Goal: Information Seeking & Learning: Learn about a topic

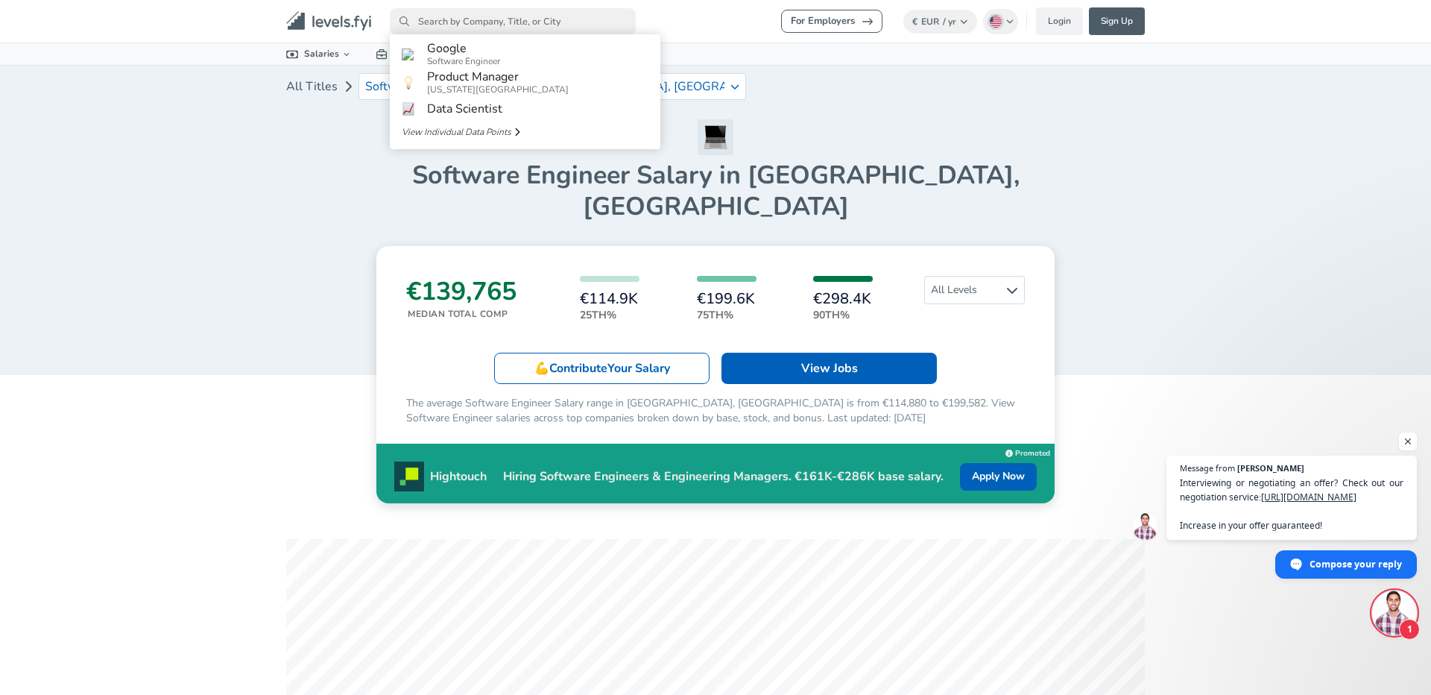
click at [479, 25] on input "primary" at bounding box center [513, 21] width 246 height 26
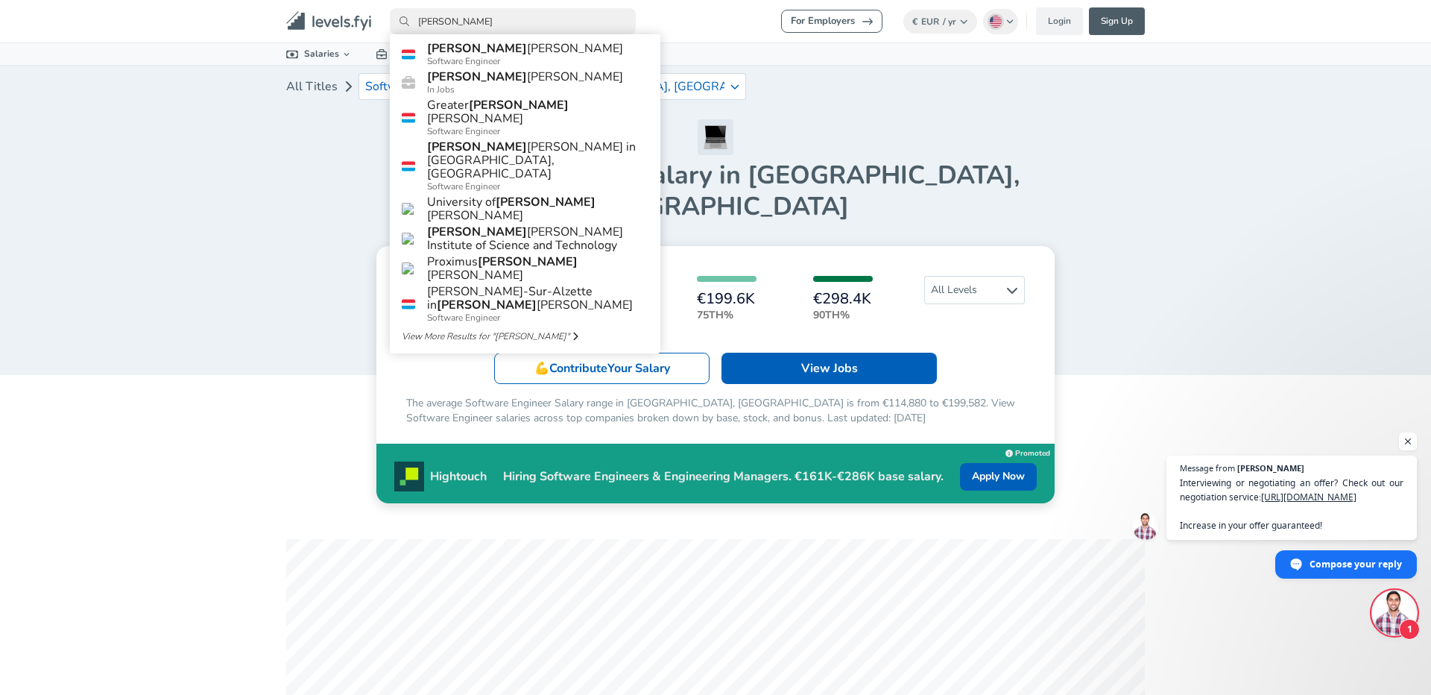
type input "[PERSON_NAME]"
click link "[PERSON_NAME] [PERSON_NAME] Software Engineer" at bounding box center [525, 54] width 271 height 28
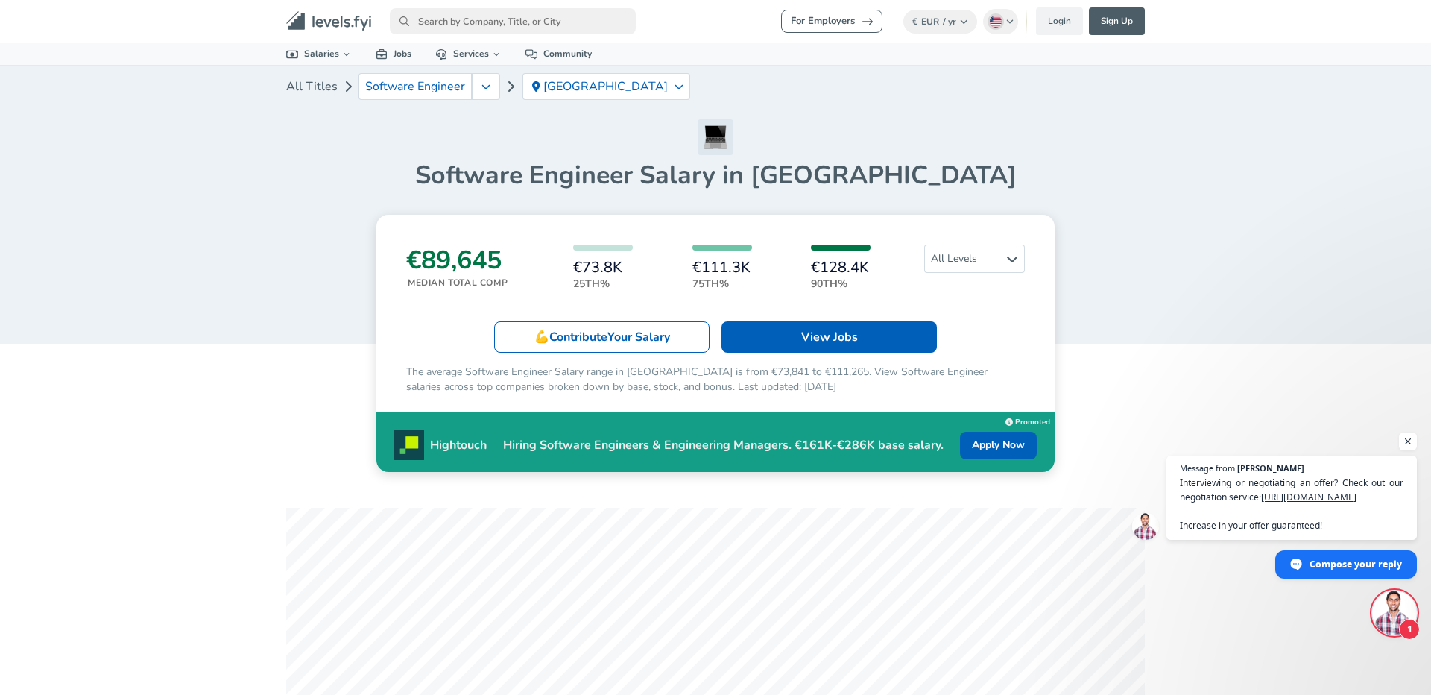
click at [423, 269] on h3 "€89,645" at bounding box center [456, 259] width 101 height 31
click at [464, 315] on div "€89,645 Median Total Comp €73.8K 25th% €111.3K 75th% €128.4K 90th% All Levels 💪…" at bounding box center [715, 343] width 678 height 257
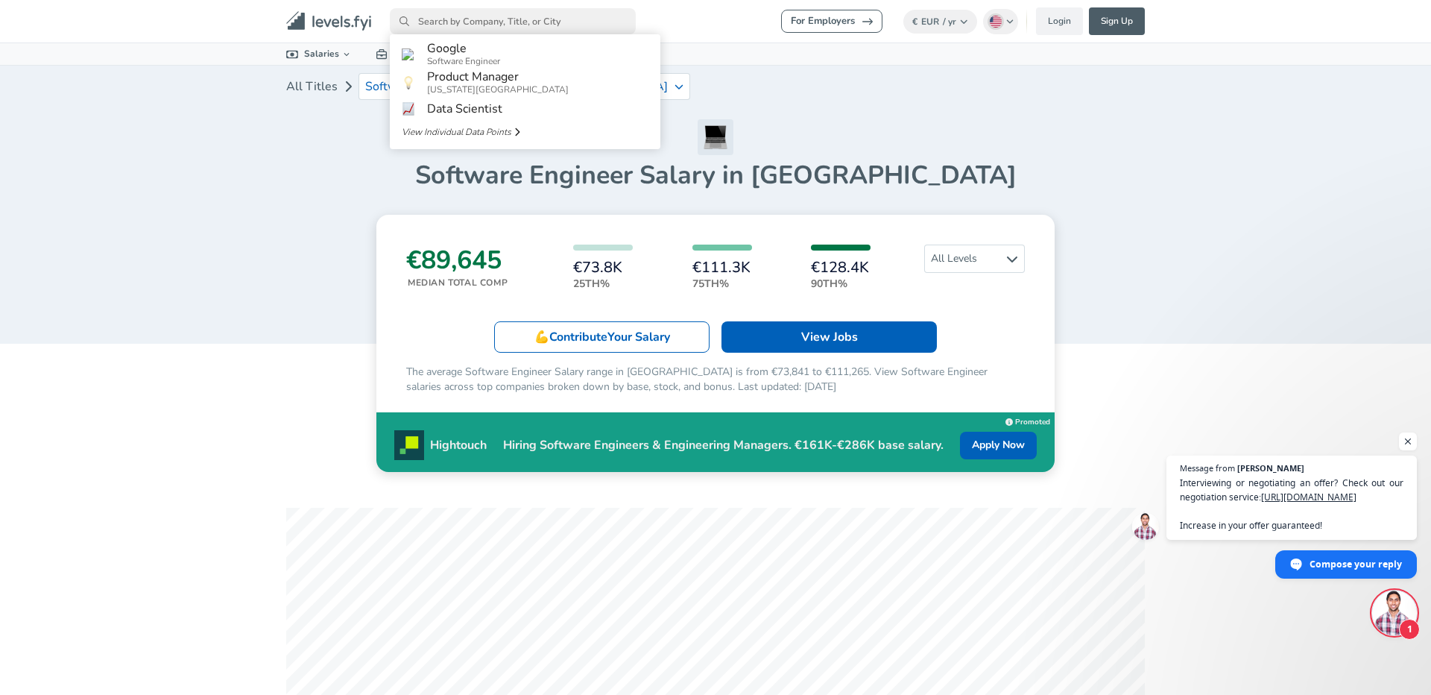
click at [461, 24] on input "primary" at bounding box center [513, 21] width 246 height 26
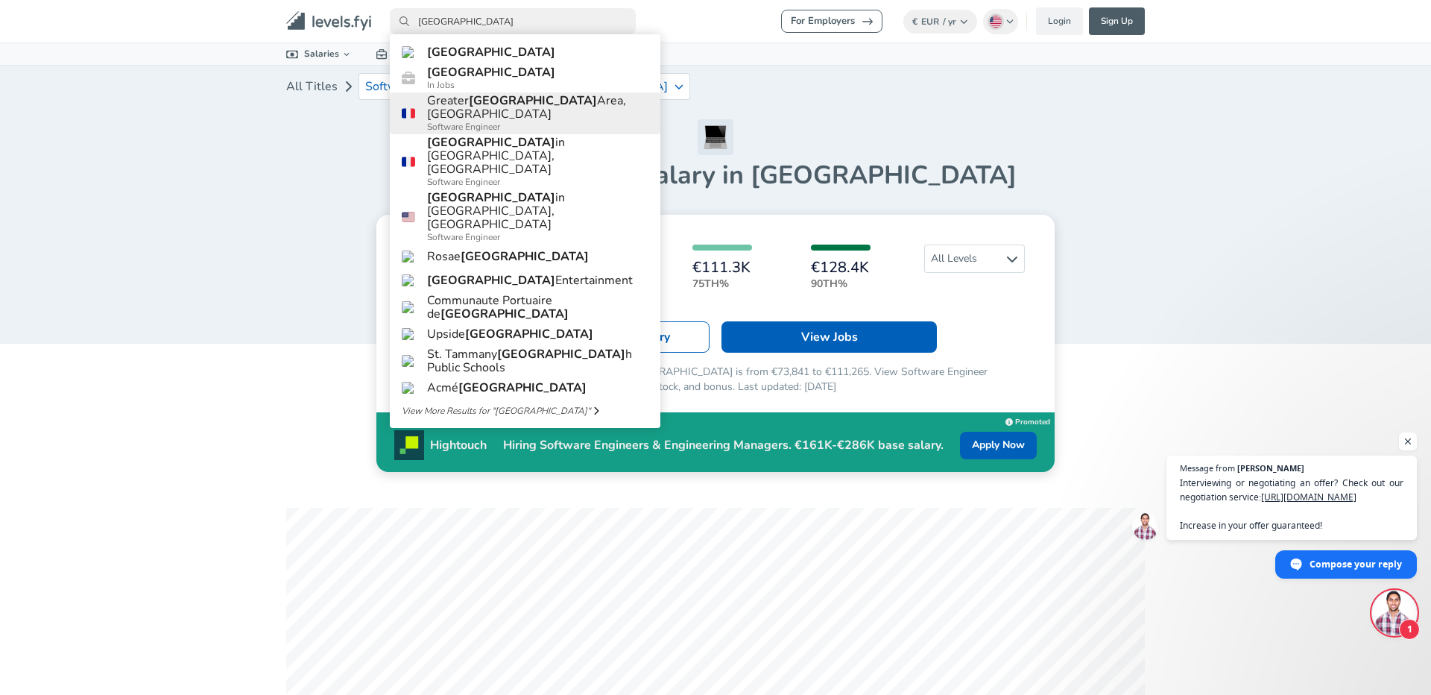
type input "[GEOGRAPHIC_DATA]"
click at [470, 129] on span "Software Engineer" at bounding box center [537, 127] width 221 height 12
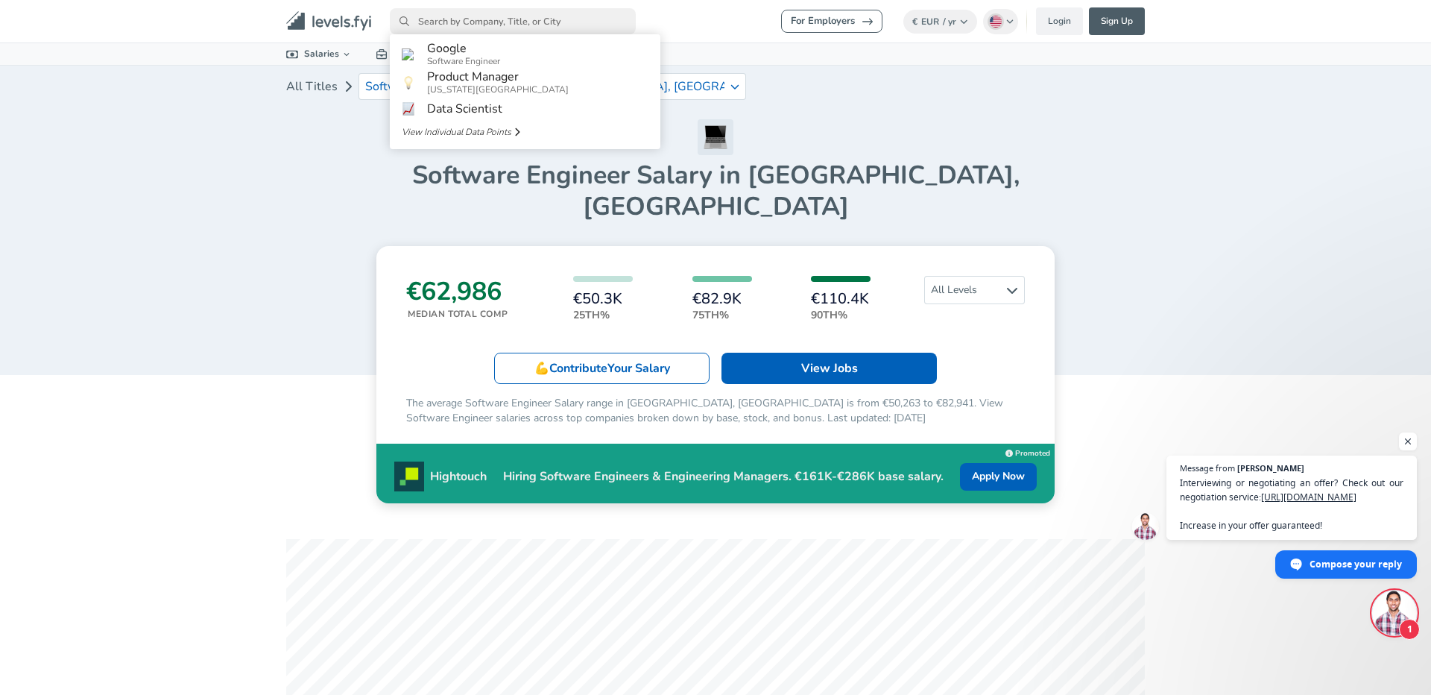
click at [530, 22] on input "primary" at bounding box center [513, 21] width 246 height 26
click at [540, 21] on input "primary" at bounding box center [513, 21] width 246 height 26
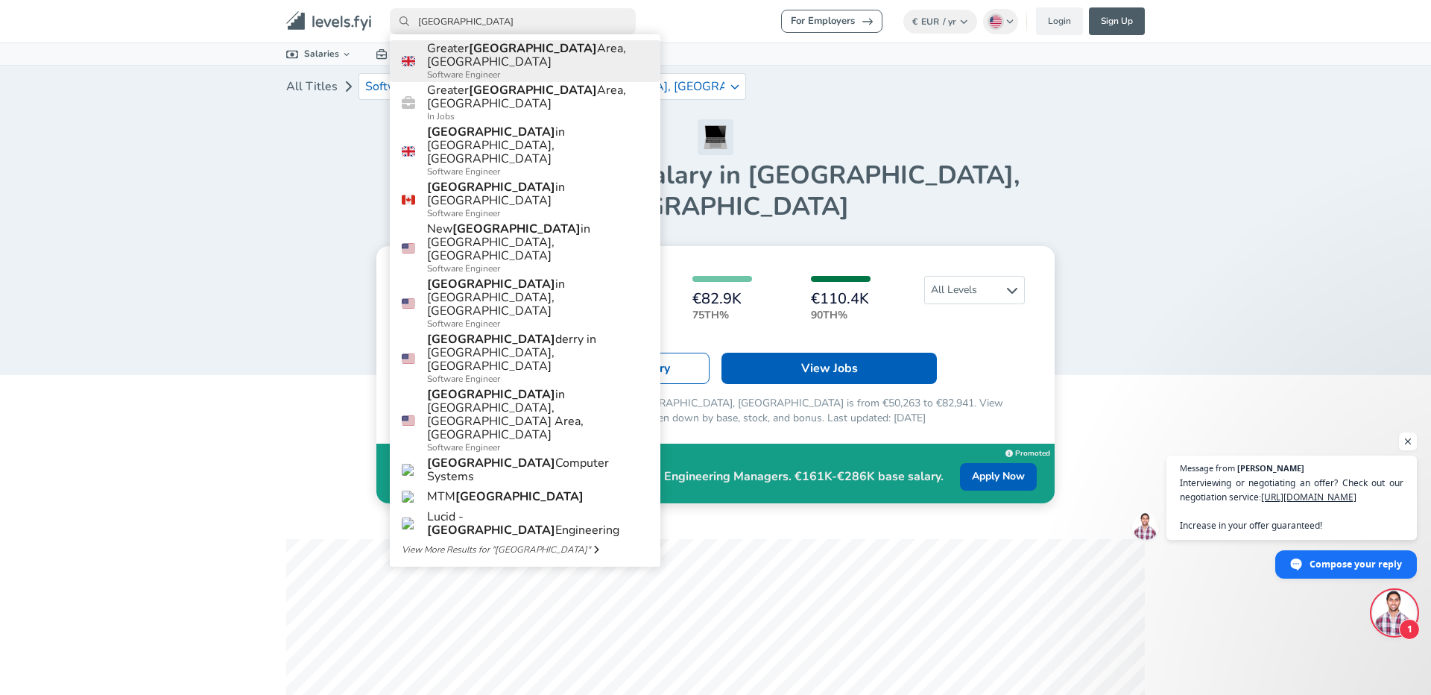
type input "[GEOGRAPHIC_DATA]"
click at [495, 70] on span "Software Engineer" at bounding box center [537, 75] width 221 height 12
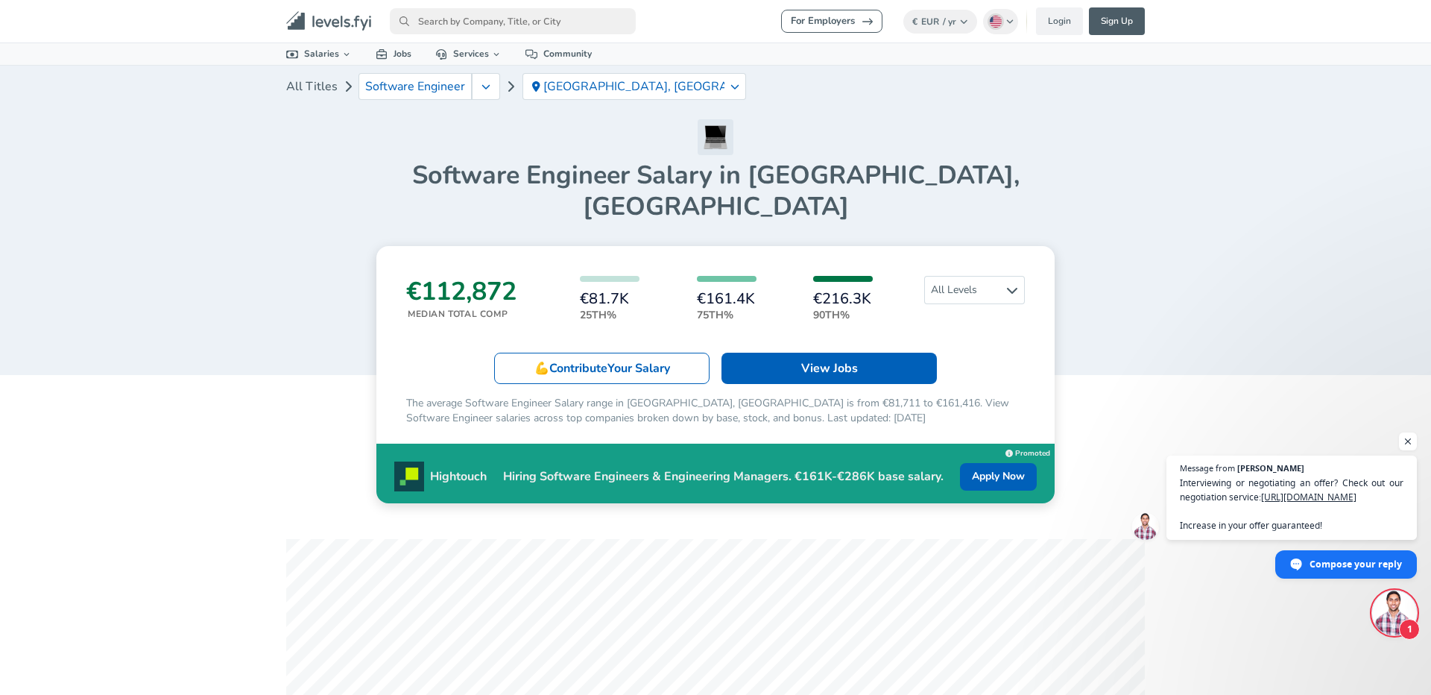
click at [454, 276] on h3 "€112,872" at bounding box center [461, 291] width 110 height 31
click at [483, 276] on h3 "€112,872" at bounding box center [461, 291] width 110 height 31
click at [485, 276] on h3 "€112,872" at bounding box center [461, 291] width 110 height 31
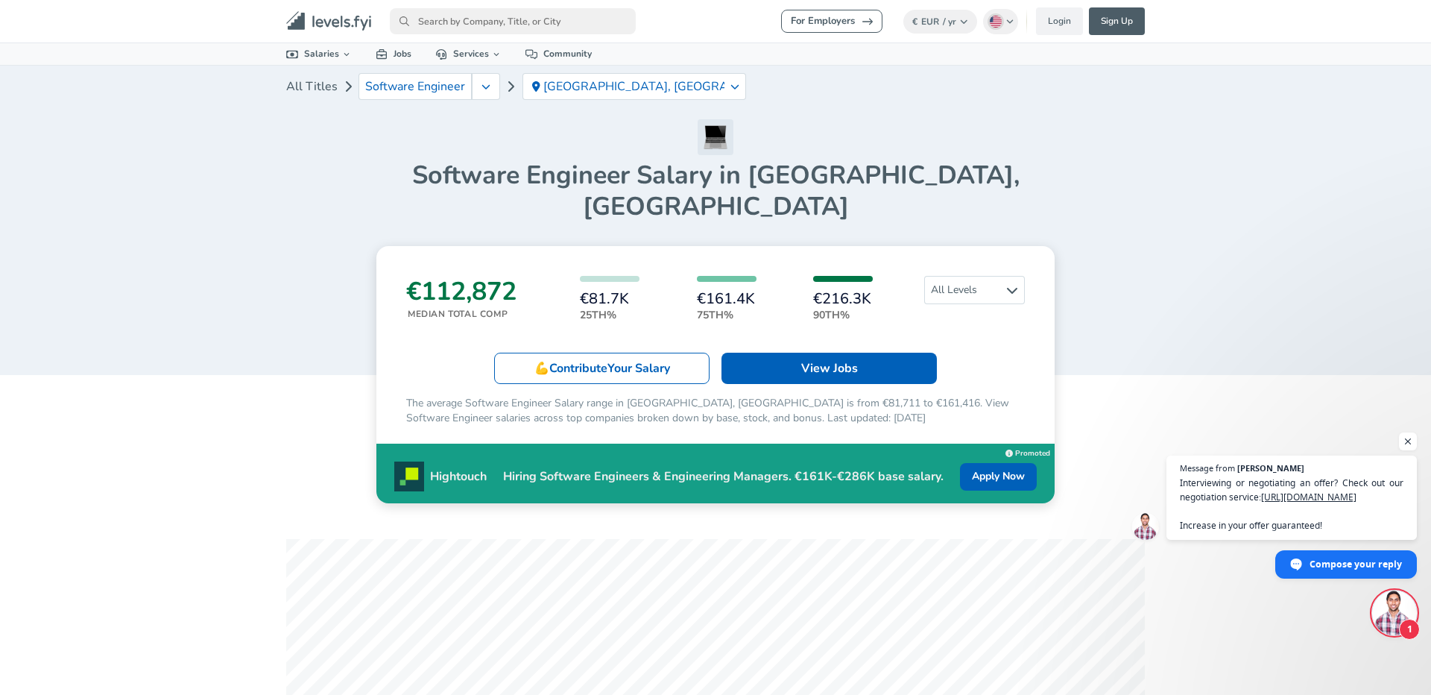
click at [476, 302] on div "€112,872 Median Total Comp €81.7K 25th% €161.4K 75th% €216.3K 90th% All Levels …" at bounding box center [715, 374] width 678 height 257
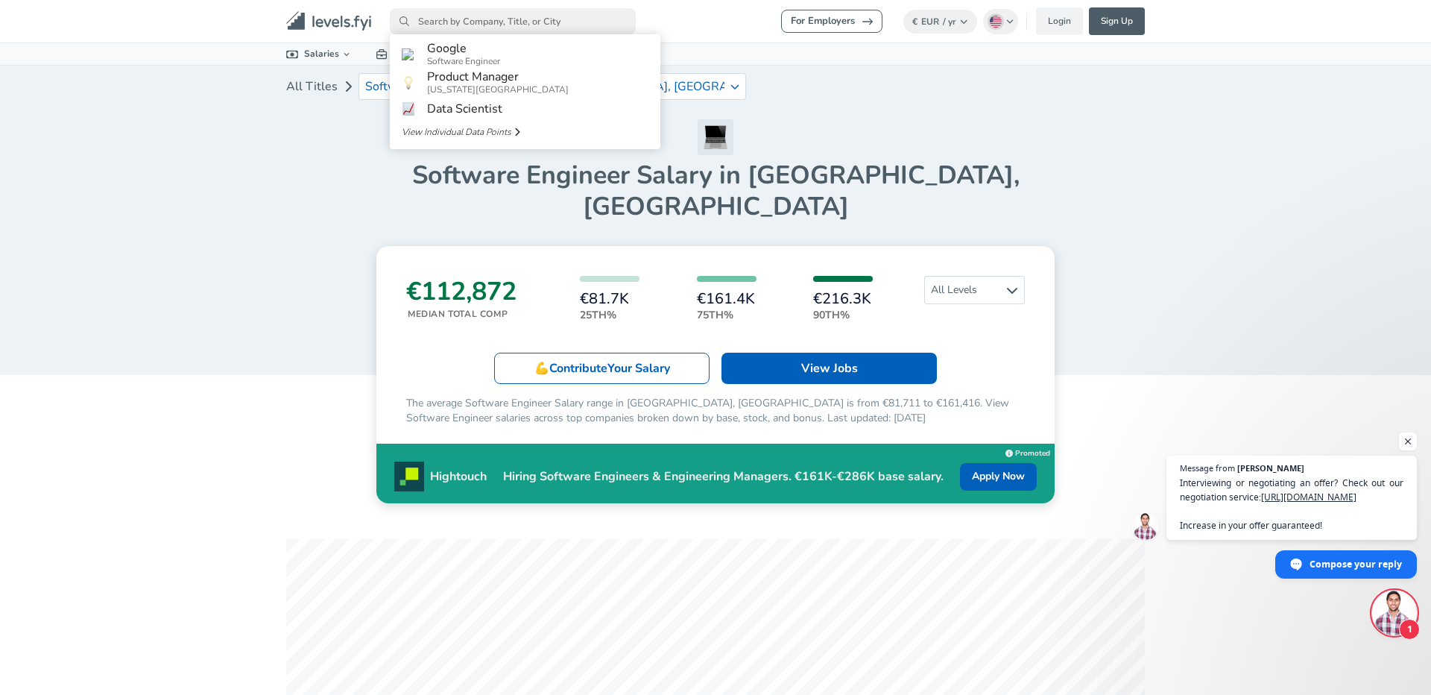
click at [566, 18] on input "primary" at bounding box center [513, 21] width 246 height 26
click at [286, 246] on article "€112,872 Median Total Comp €81.7K 25th% €161.4K 75th% €216.3K 90th% All Levels …" at bounding box center [715, 374] width 859 height 257
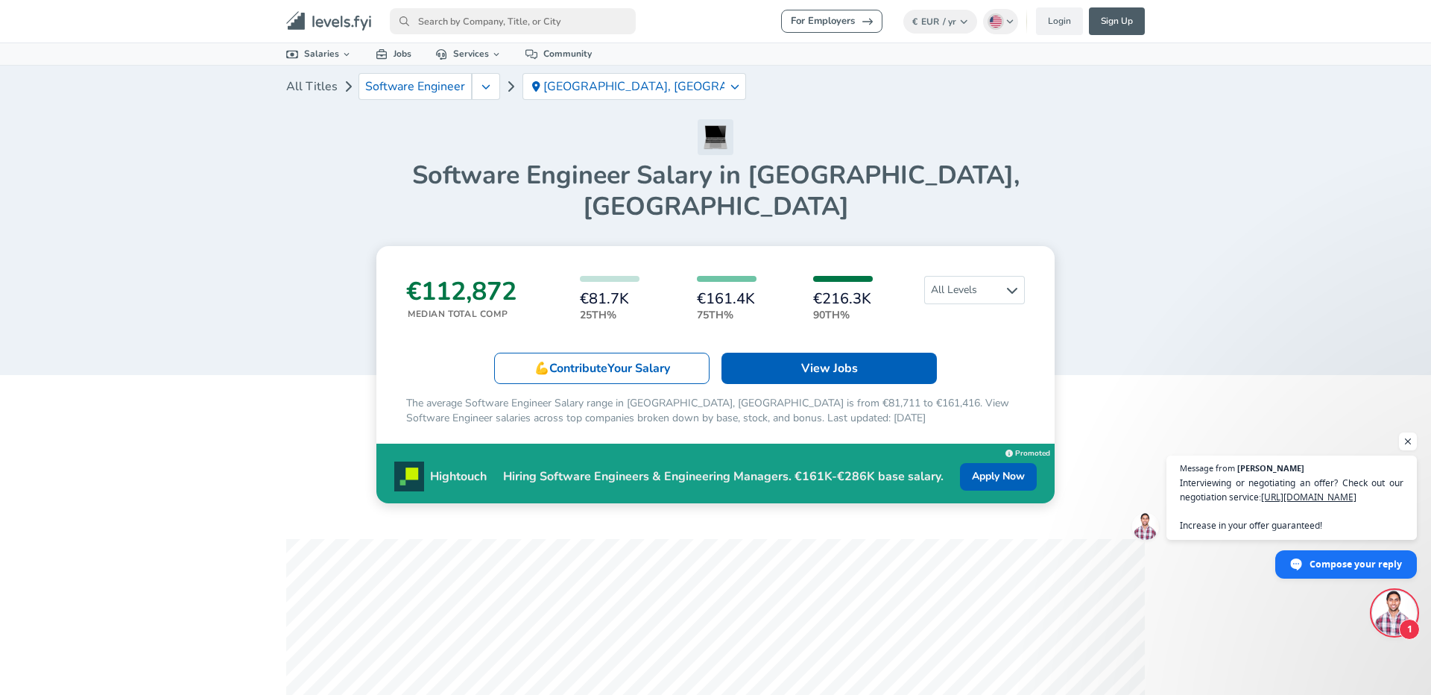
click at [405, 326] on div "€112,872 Median Total Comp €81.7K 25th% €161.4K 75th% €216.3K 90th% All Levels …" at bounding box center [715, 374] width 678 height 257
click at [430, 276] on h3 "€112,872" at bounding box center [461, 291] width 110 height 31
click at [436, 276] on h3 "€112,872" at bounding box center [461, 291] width 110 height 31
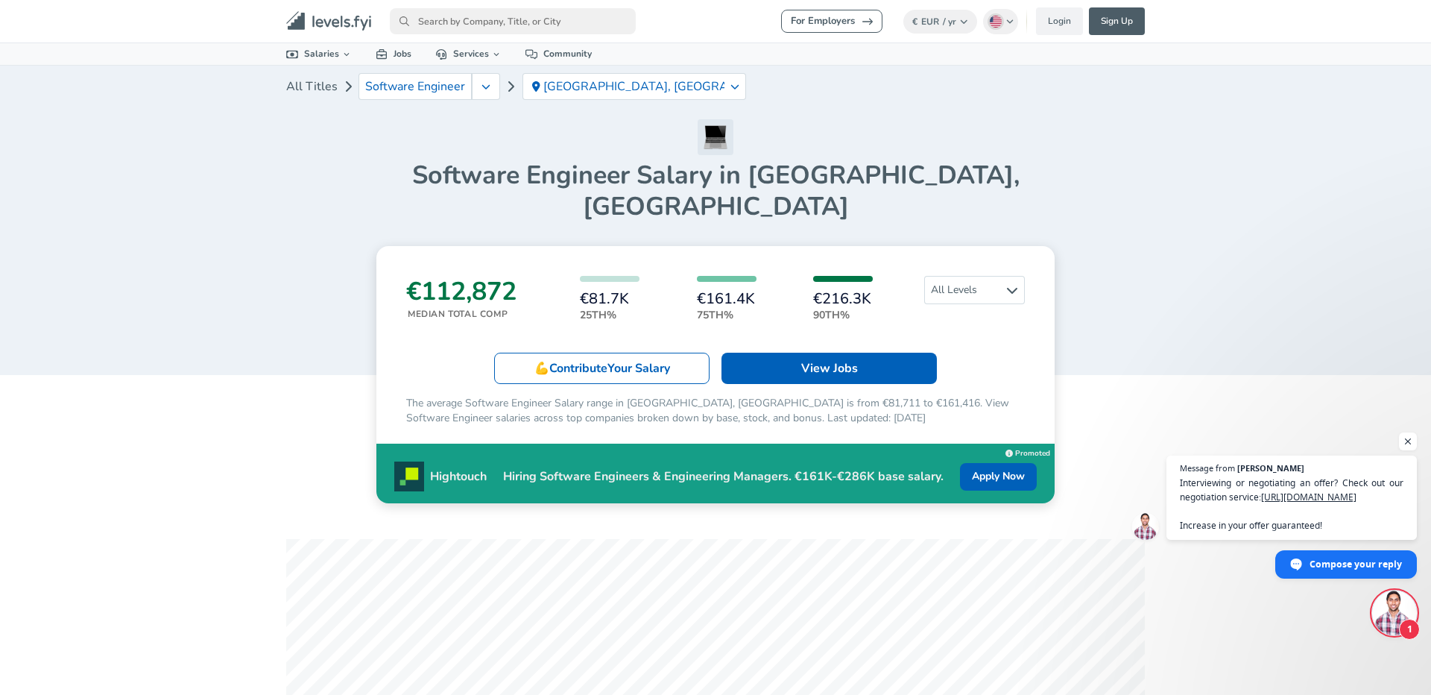
click at [441, 307] on p "Median Total Comp" at bounding box center [462, 313] width 109 height 13
click at [447, 295] on div "€112,872 Median Total Comp €81.7K 25th% €161.4K 75th% €216.3K 90th% All Levels …" at bounding box center [715, 374] width 678 height 257
click at [608, 291] on h6 "€81.7K" at bounding box center [610, 299] width 60 height 16
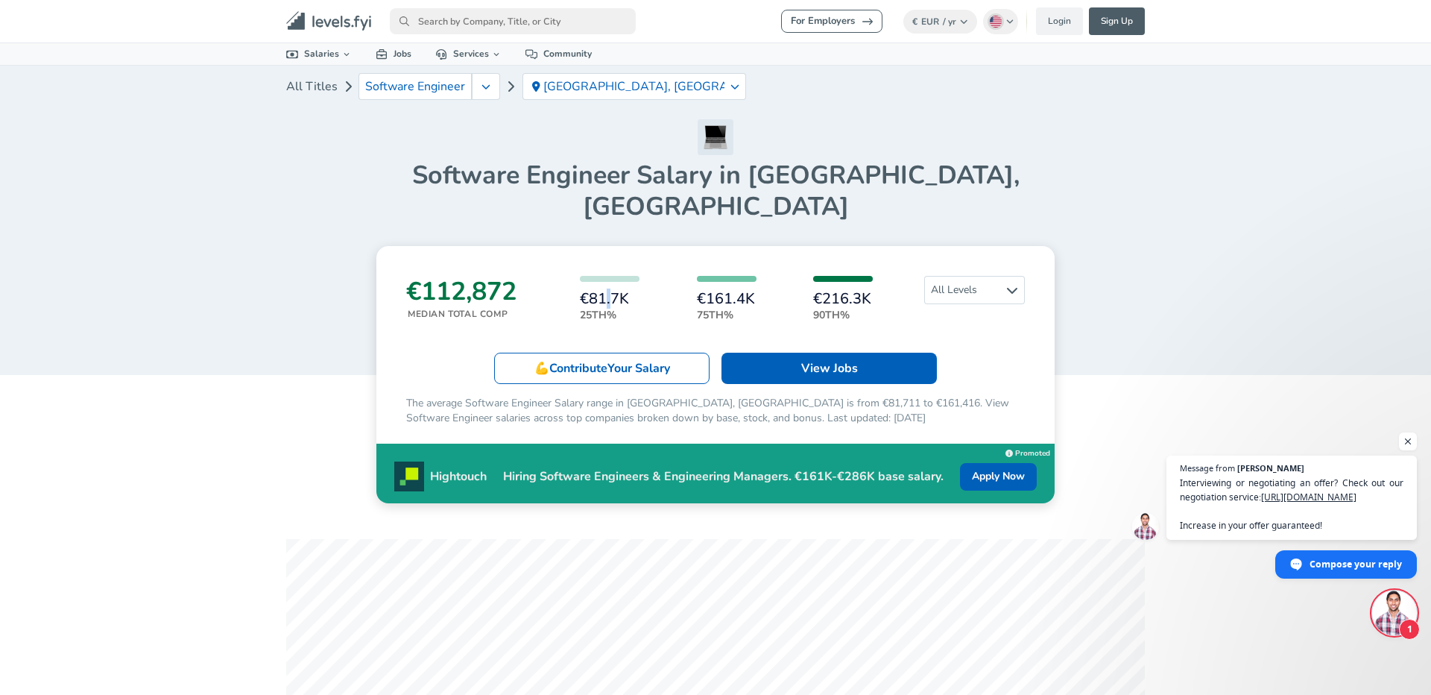
click at [608, 291] on h6 "€81.7K" at bounding box center [610, 299] width 60 height 16
click at [702, 295] on div "€112,872 Median Total Comp €81.7K 25th% €161.4K 75th% €216.3K 90th% All Levels …" at bounding box center [715, 374] width 678 height 257
click at [739, 291] on h6 "€161.4K" at bounding box center [727, 299] width 60 height 16
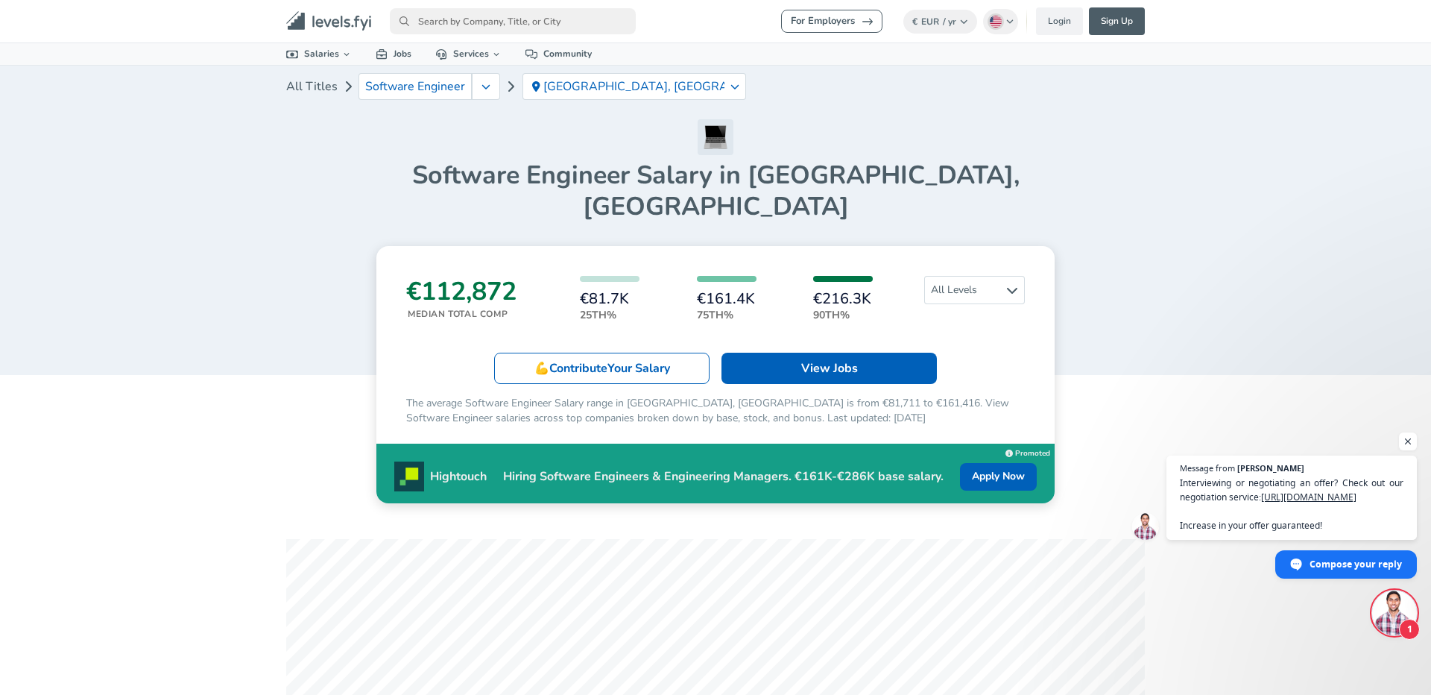
click at [739, 291] on h6 "€161.4K" at bounding box center [727, 299] width 60 height 16
click at [815, 276] on div "€81.7K 25th% €161.4K 75th% €216.3K 90th%" at bounding box center [726, 299] width 384 height 47
click at [839, 291] on h6 "€216.3K" at bounding box center [843, 299] width 60 height 16
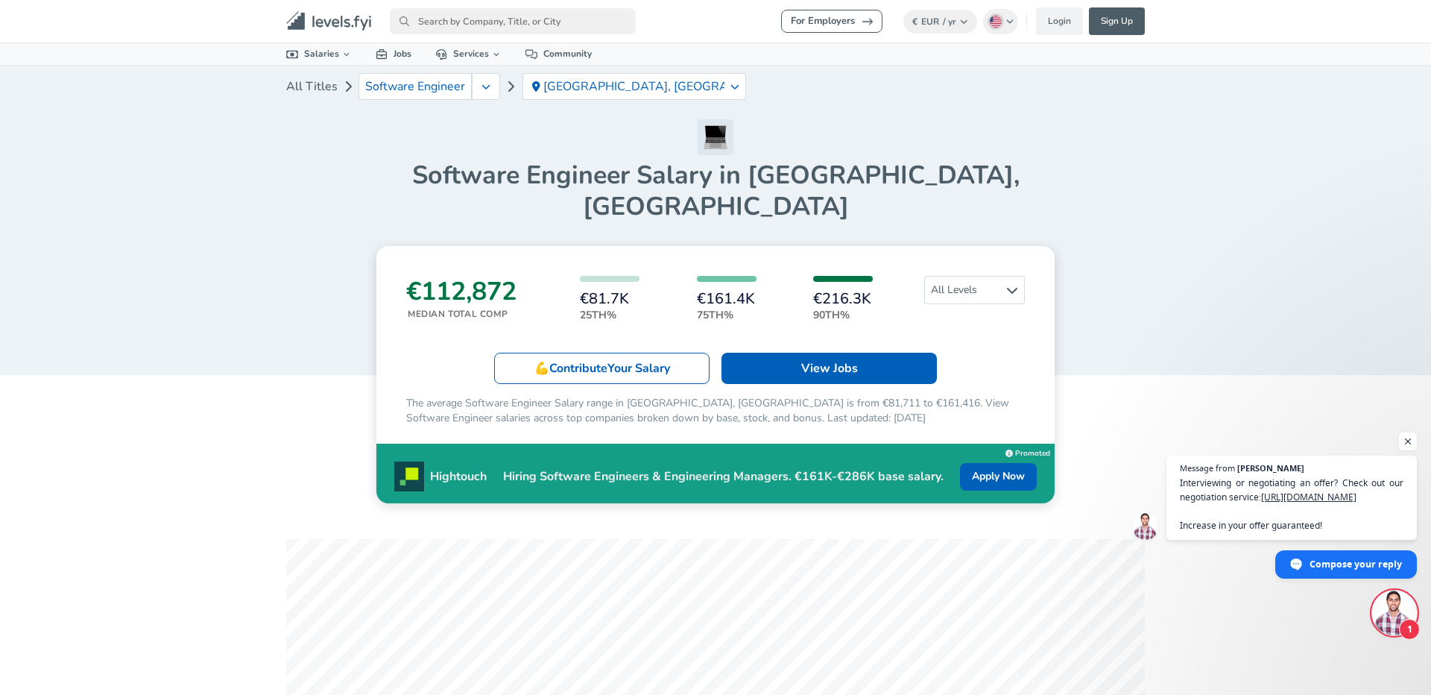
click at [840, 291] on h6 "€216.3K" at bounding box center [843, 299] width 60 height 16
click at [836, 307] on p "90th%" at bounding box center [843, 315] width 60 height 16
click at [761, 285] on div "€81.7K 25th% €161.4K 75th% €216.3K 90th%" at bounding box center [726, 299] width 384 height 47
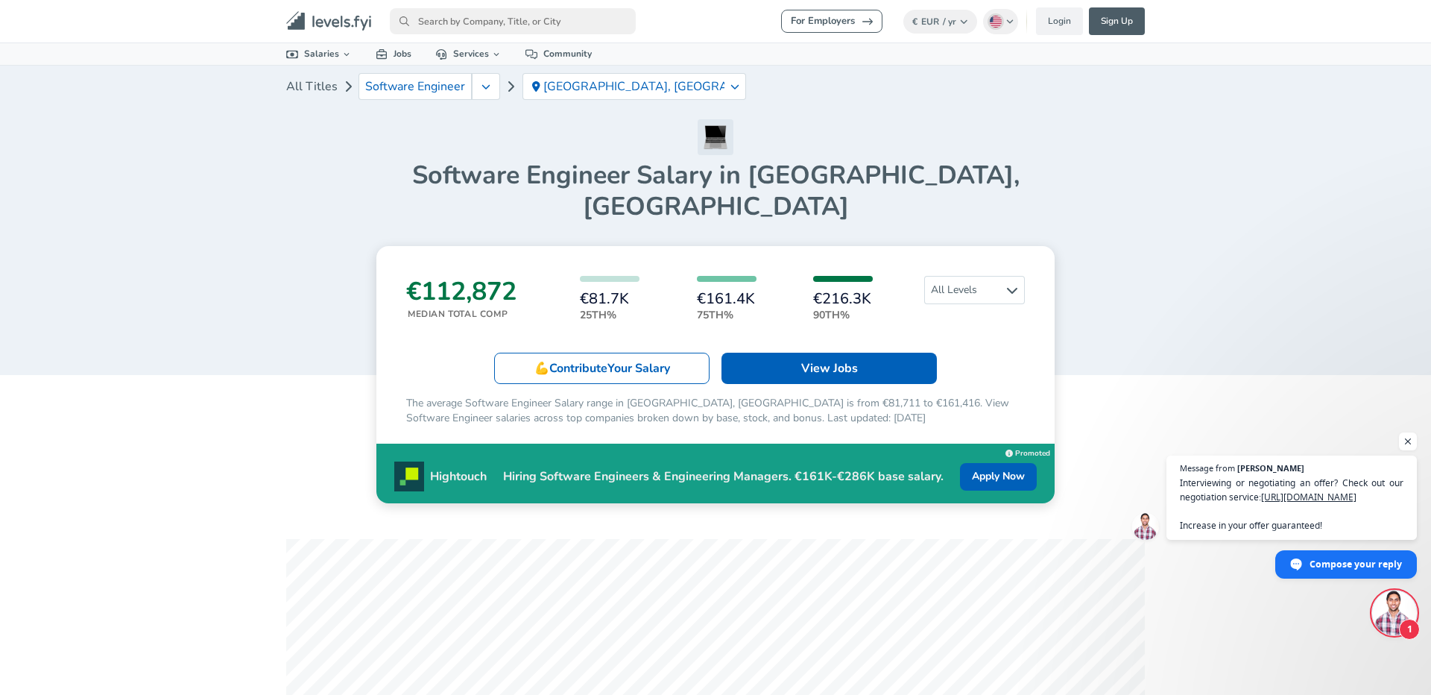
click at [725, 307] on p "75th%" at bounding box center [727, 315] width 60 height 16
click at [551, 285] on div "€81.7K 25th% €161.4K 75th% €216.3K 90th%" at bounding box center [726, 299] width 384 height 47
click at [593, 307] on p "25th%" at bounding box center [610, 315] width 60 height 16
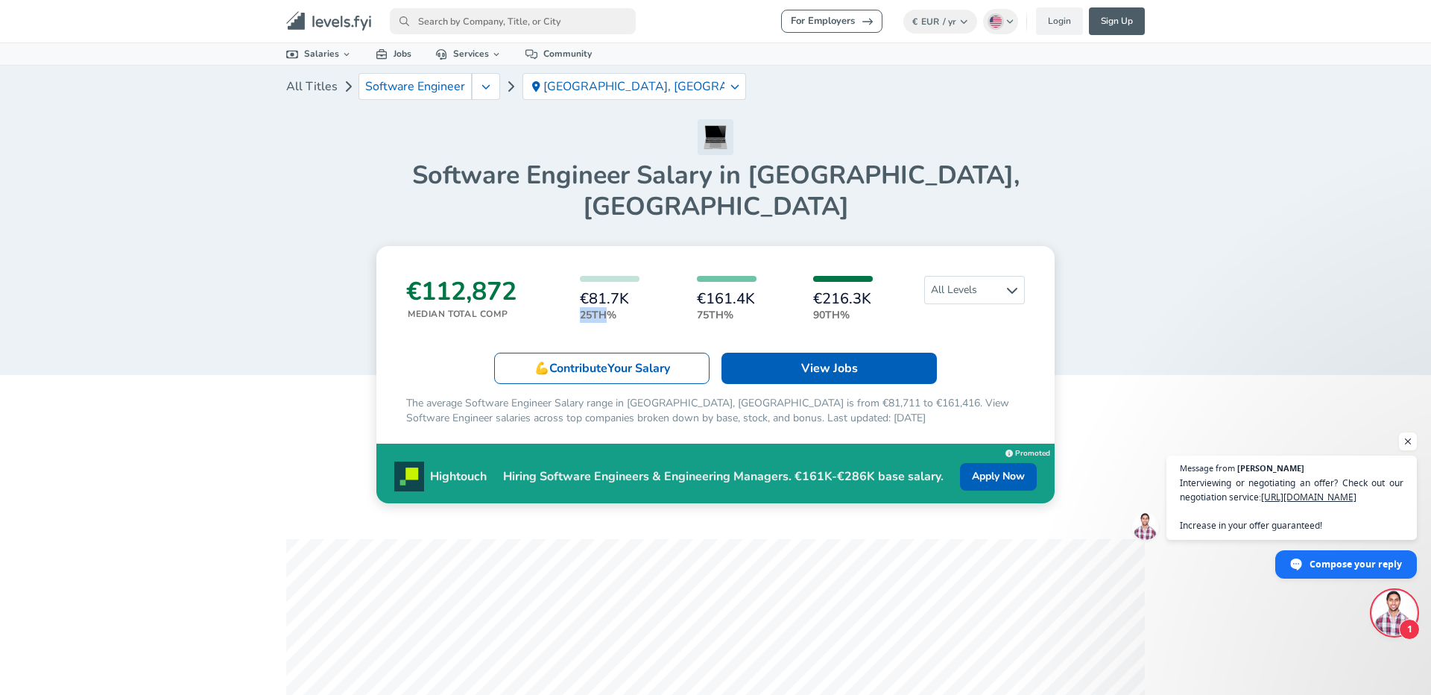
click at [593, 307] on p "25th%" at bounding box center [610, 315] width 60 height 16
click at [658, 299] on div "€112,872 Median Total Comp €81.7K 25th% €161.4K 75th% €216.3K 90th% All Levels …" at bounding box center [715, 374] width 678 height 257
click at [855, 179] on h1 "Software Engineer Salary in [GEOGRAPHIC_DATA], [GEOGRAPHIC_DATA]" at bounding box center [715, 191] width 859 height 63
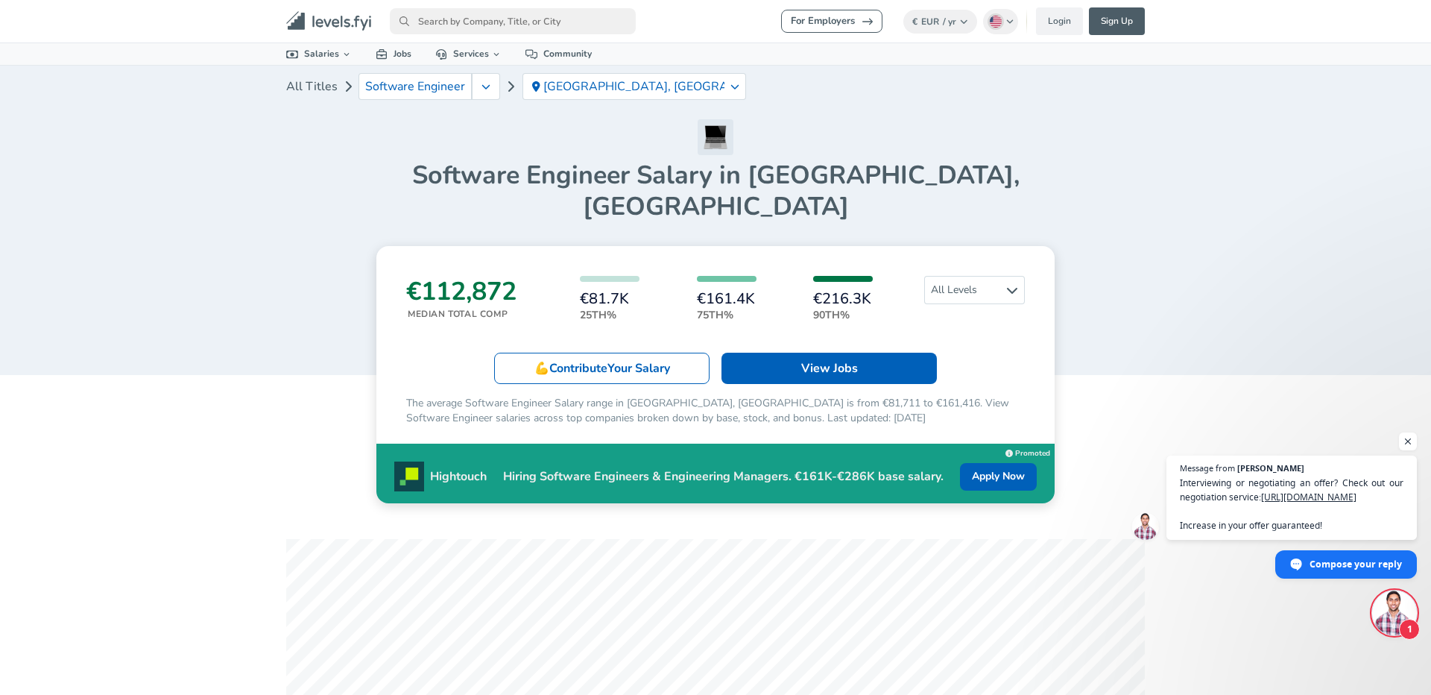
click at [855, 179] on h1 "Software Engineer Salary in [GEOGRAPHIC_DATA], [GEOGRAPHIC_DATA]" at bounding box center [715, 191] width 859 height 63
click at [462, 276] on h3 "€112,872" at bounding box center [461, 291] width 110 height 31
click at [470, 276] on h3 "€112,872" at bounding box center [461, 291] width 110 height 31
click at [487, 276] on h3 "€112,872" at bounding box center [461, 291] width 110 height 31
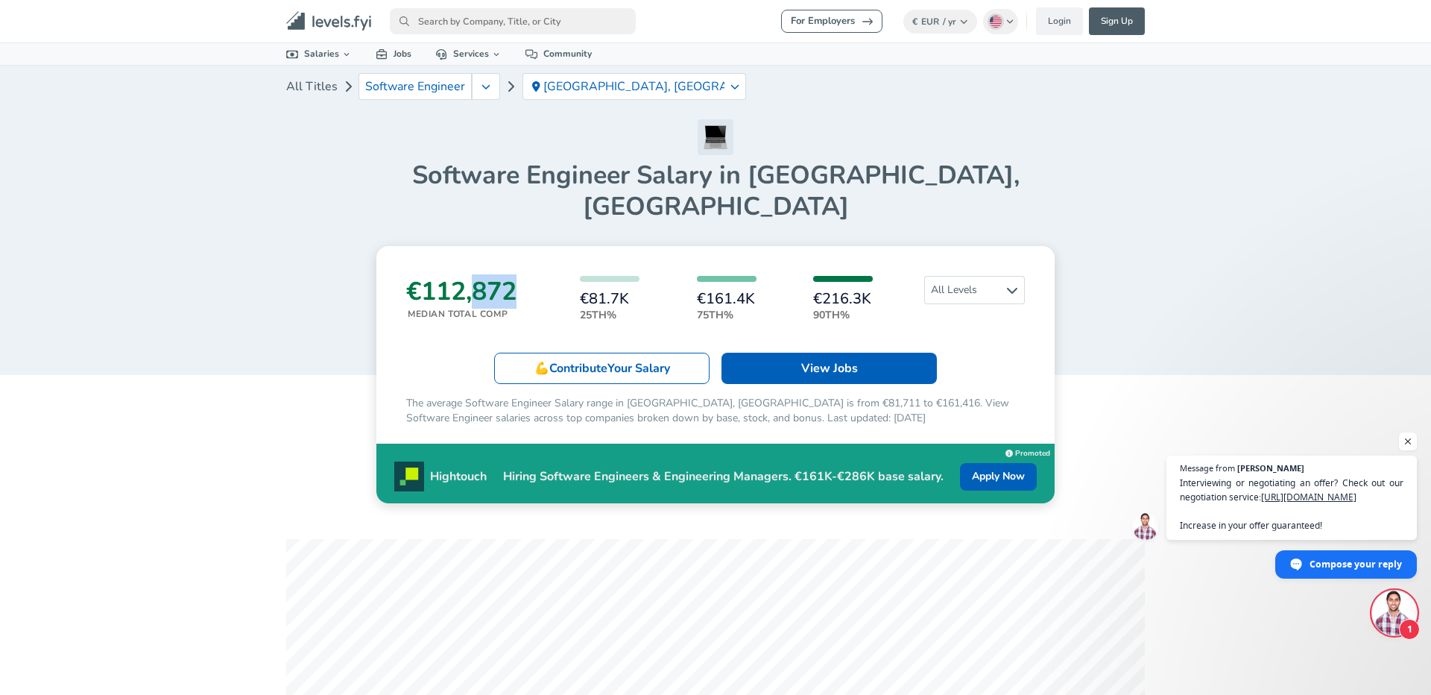
click at [487, 276] on h3 "€112,872" at bounding box center [461, 291] width 110 height 31
click at [420, 396] on p "The average Software Engineer Salary range in [GEOGRAPHIC_DATA], [GEOGRAPHIC_DA…" at bounding box center [715, 411] width 619 height 30
click at [440, 276] on h3 "€112,872" at bounding box center [461, 291] width 110 height 31
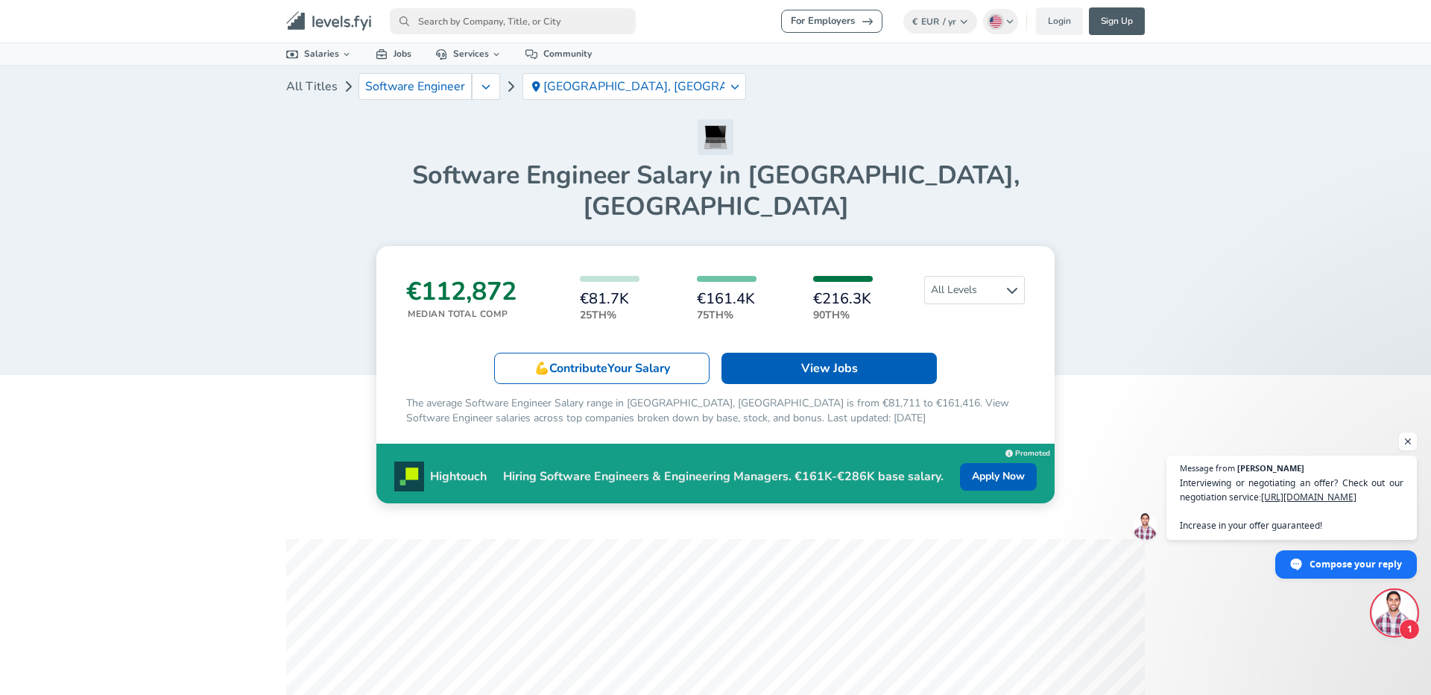
click at [440, 276] on h3 "€112,872" at bounding box center [461, 291] width 110 height 31
click at [433, 353] on div "💪 Contribute Your Salary View Jobs" at bounding box center [715, 368] width 619 height 31
click at [417, 319] on div "€112,872 Median Total Comp €81.7K 25th% €161.4K 75th% €216.3K 90th% All Levels …" at bounding box center [715, 374] width 678 height 257
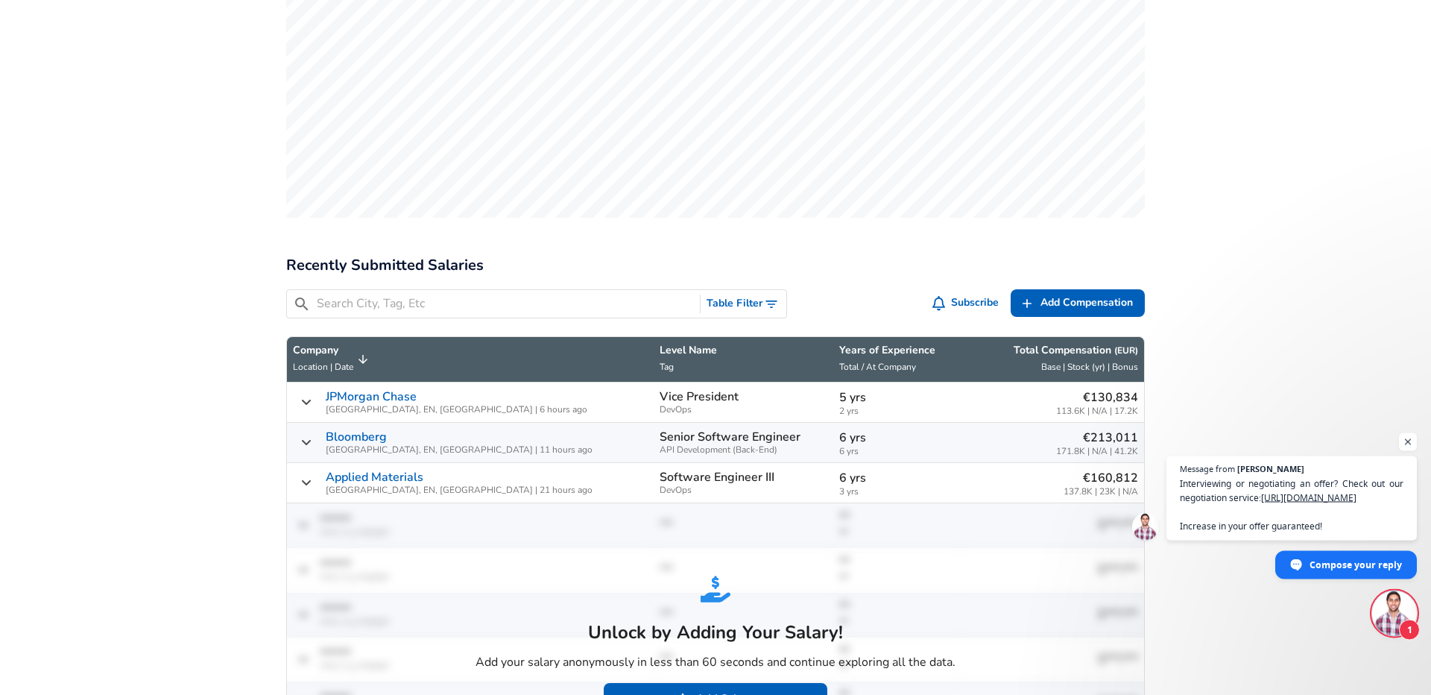
scroll to position [590, 0]
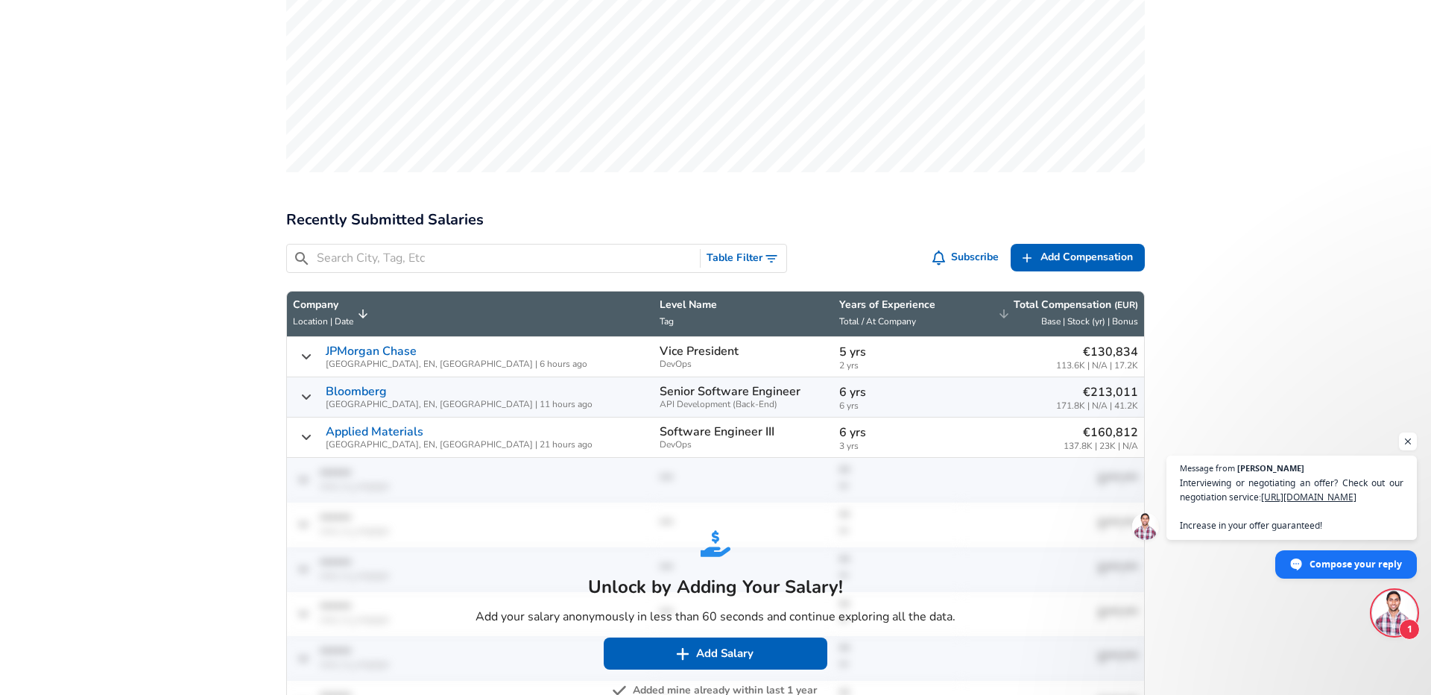
click at [1087, 297] on p "Total Compensation ( EUR )" at bounding box center [1076, 304] width 124 height 15
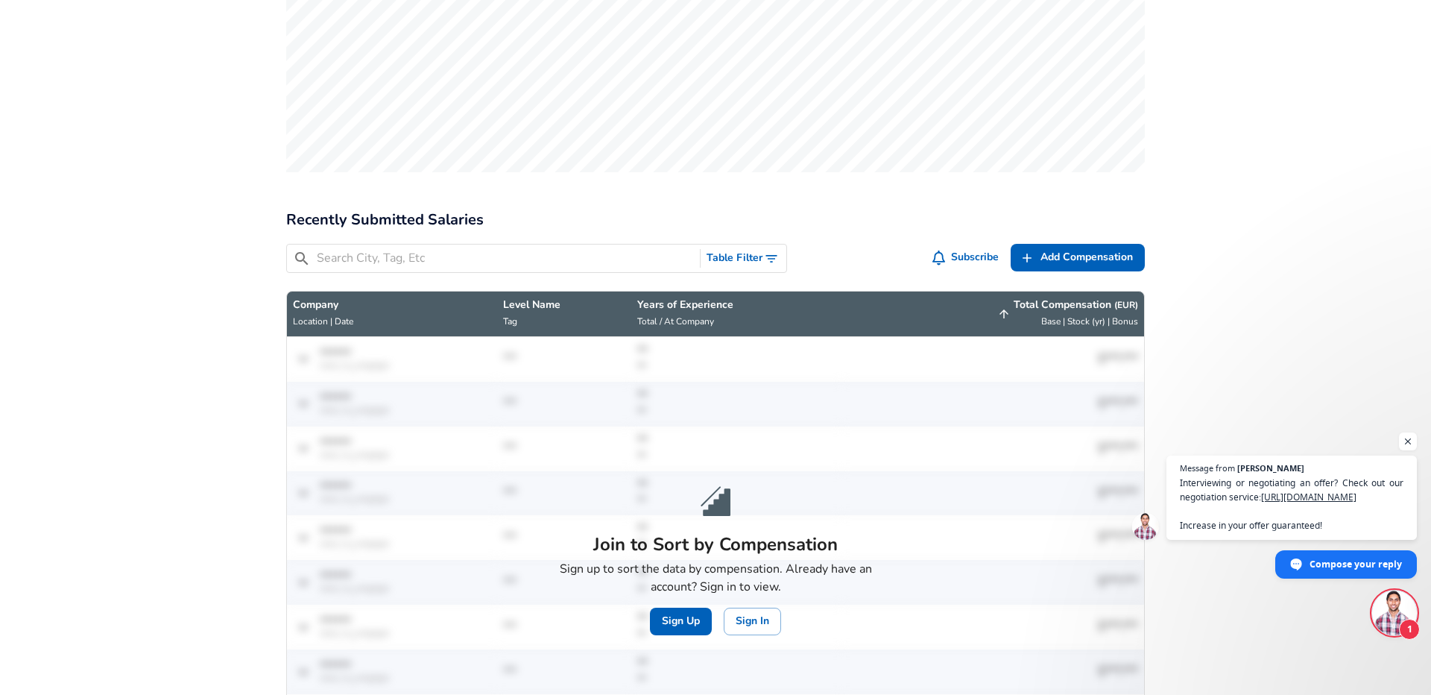
click at [1087, 297] on p "Total Compensation ( EUR )" at bounding box center [1076, 304] width 124 height 15
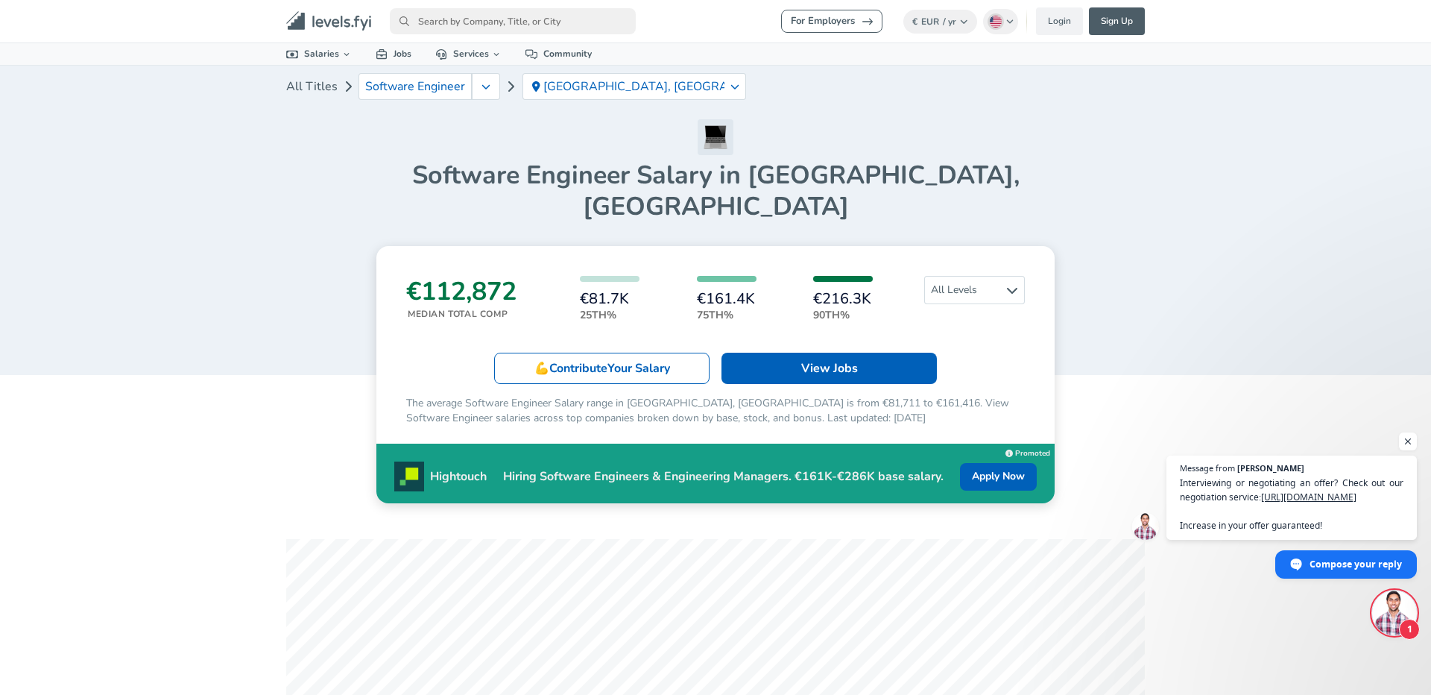
click at [488, 11] on input "primary" at bounding box center [513, 21] width 246 height 26
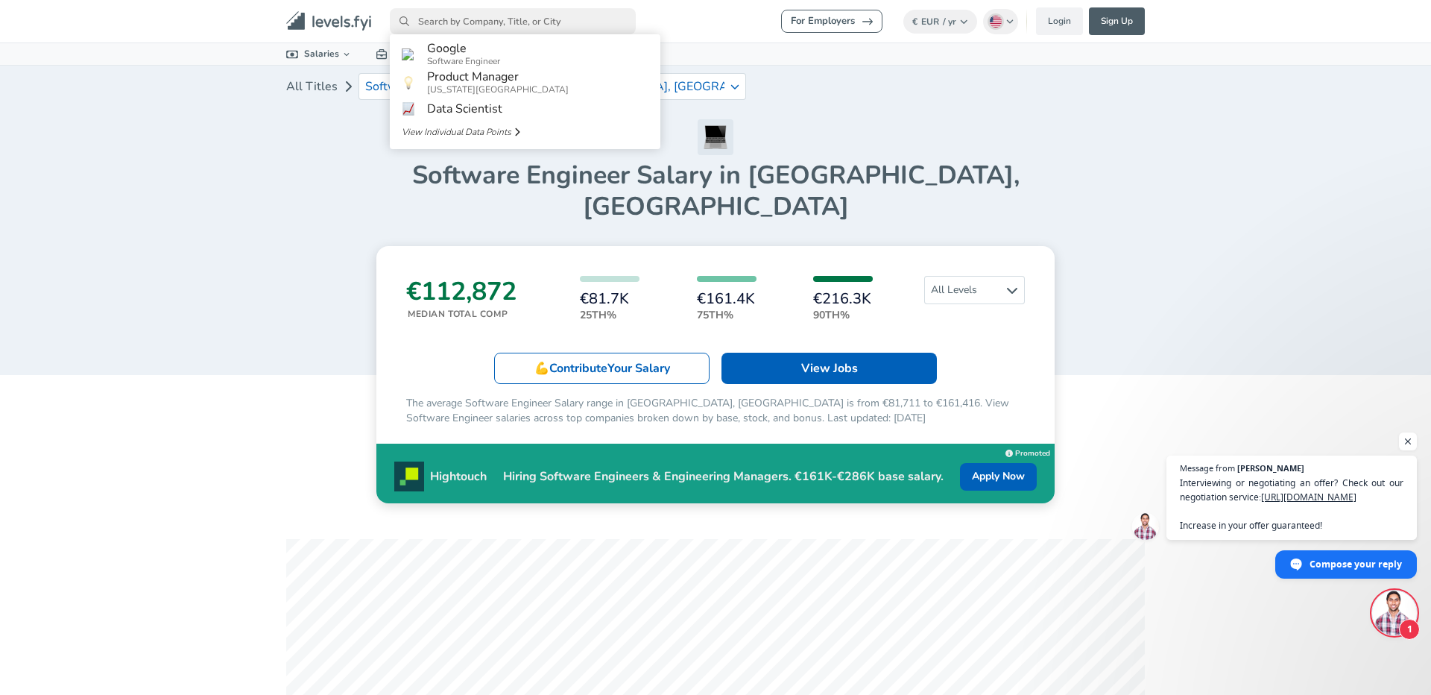
click at [725, 62] on ul "Salaries 📂 All Data 🌎 By Location 🏢 By Company 🖋 By Title 🏭️ By Industry 📍 Sala…" at bounding box center [715, 54] width 894 height 22
